Goal: Task Accomplishment & Management: Manage account settings

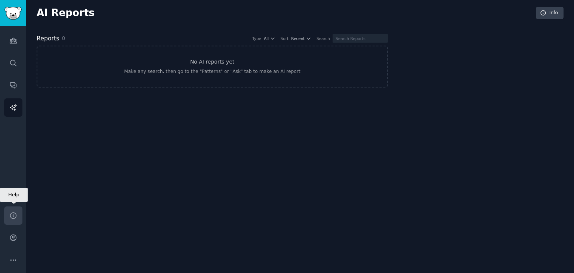
click at [19, 216] on link "Help" at bounding box center [13, 215] width 18 height 18
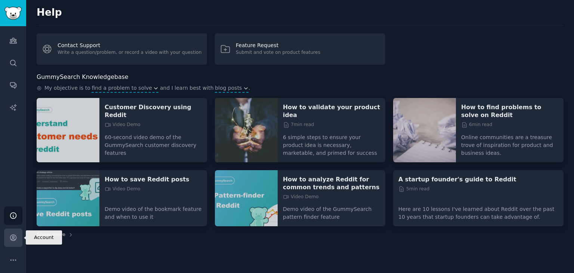
click at [12, 236] on icon "Sidebar" at bounding box center [13, 238] width 6 height 6
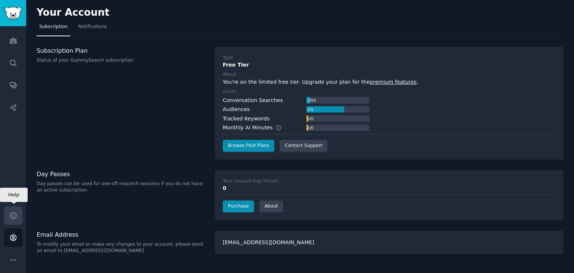
click at [6, 214] on link "Help" at bounding box center [13, 215] width 18 height 18
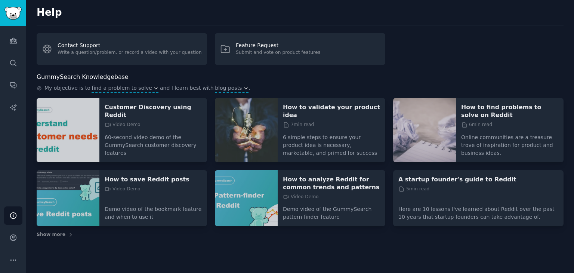
click at [1, 233] on div "Help Account More" at bounding box center [13, 237] width 26 height 71
click at [13, 247] on div "Help Account More" at bounding box center [13, 237] width 26 height 71
click at [13, 241] on icon "Sidebar" at bounding box center [13, 238] width 8 height 8
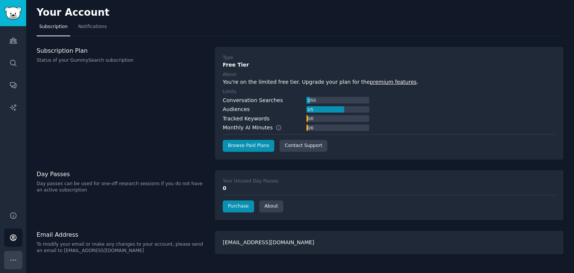
click at [9, 254] on button "More" at bounding box center [13, 260] width 18 height 18
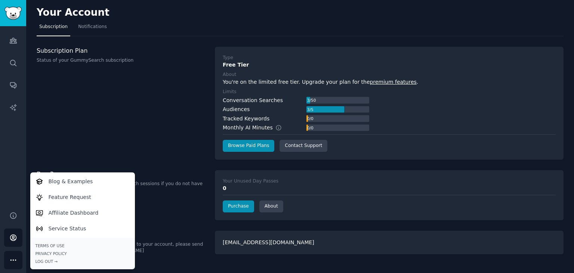
click at [9, 254] on button "More" at bounding box center [13, 260] width 18 height 18
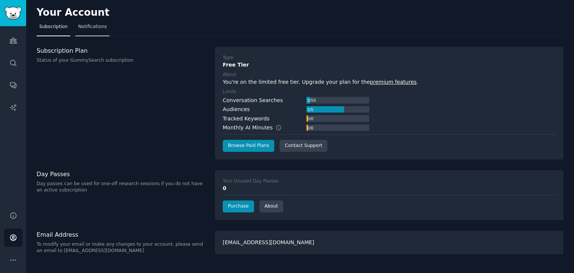
click at [81, 25] on span "Notifications" at bounding box center [92, 27] width 29 height 7
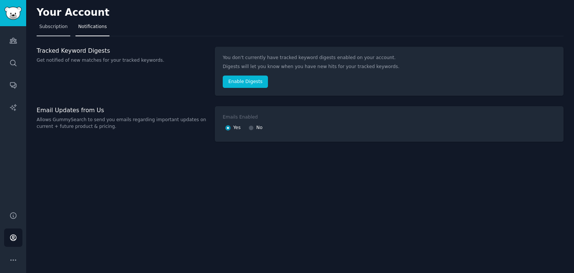
click at [60, 25] on span "Subscription" at bounding box center [53, 27] width 28 height 7
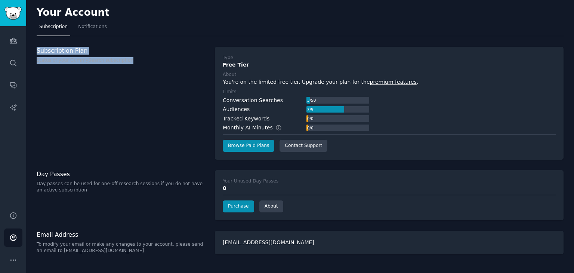
drag, startPoint x: 34, startPoint y: 53, endPoint x: 135, endPoint y: 61, distance: 100.5
click at [135, 61] on div "Your Account Subscription Notifications Subscription Plan Status of your GummyS…" at bounding box center [300, 136] width 548 height 273
click at [135, 61] on p "Status of your GummySearch subscription" at bounding box center [122, 60] width 170 height 7
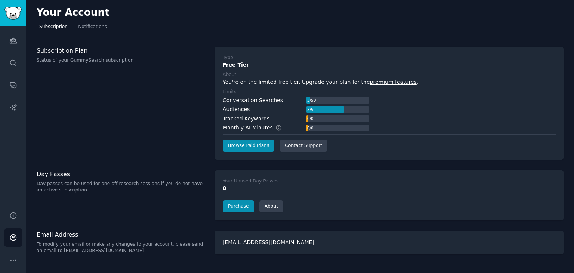
click at [248, 242] on div "[EMAIL_ADDRESS][DOMAIN_NAME]" at bounding box center [389, 243] width 349 height 24
click at [13, 38] on icon "Sidebar" at bounding box center [13, 40] width 7 height 5
